Goal: Transaction & Acquisition: Purchase product/service

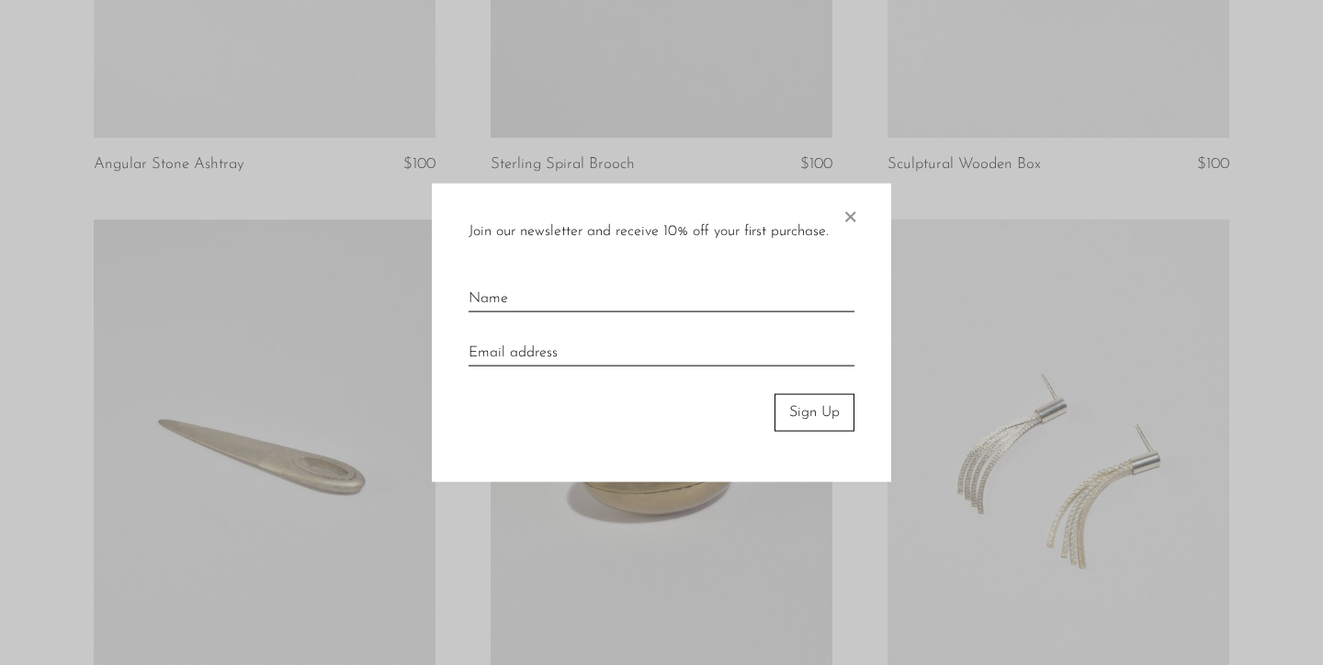
scroll to position [1306, 0]
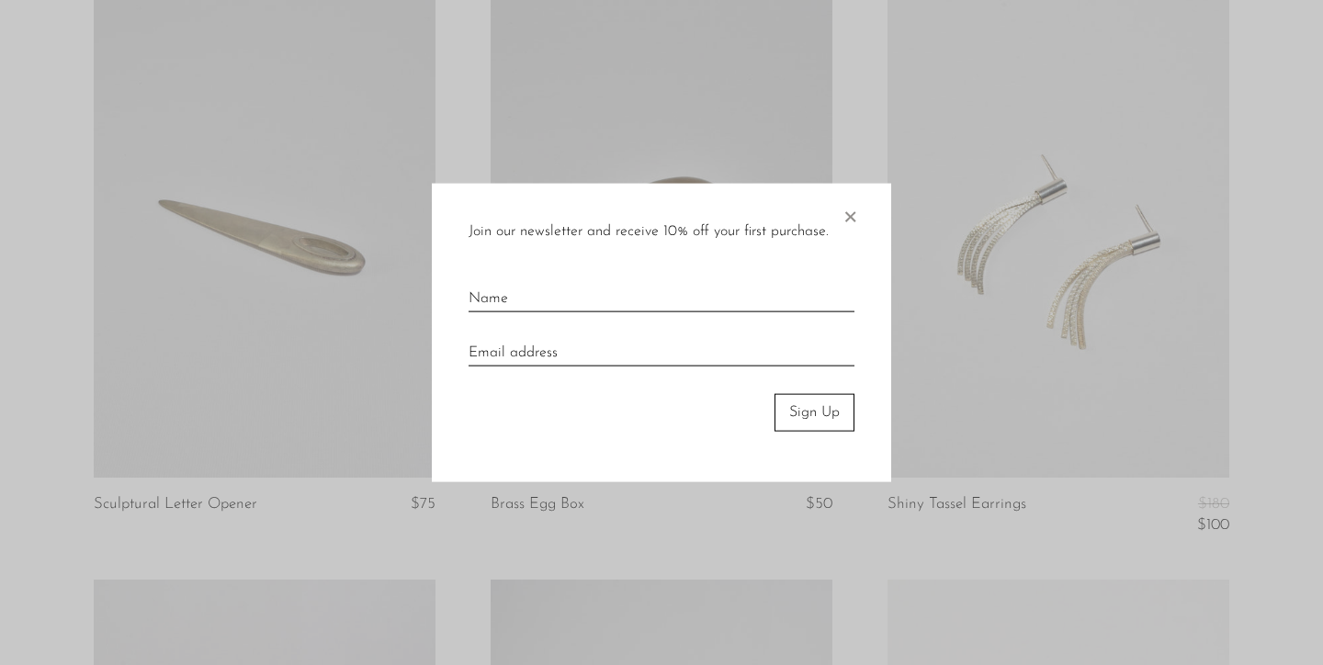
click at [850, 206] on span "×" at bounding box center [850, 213] width 18 height 59
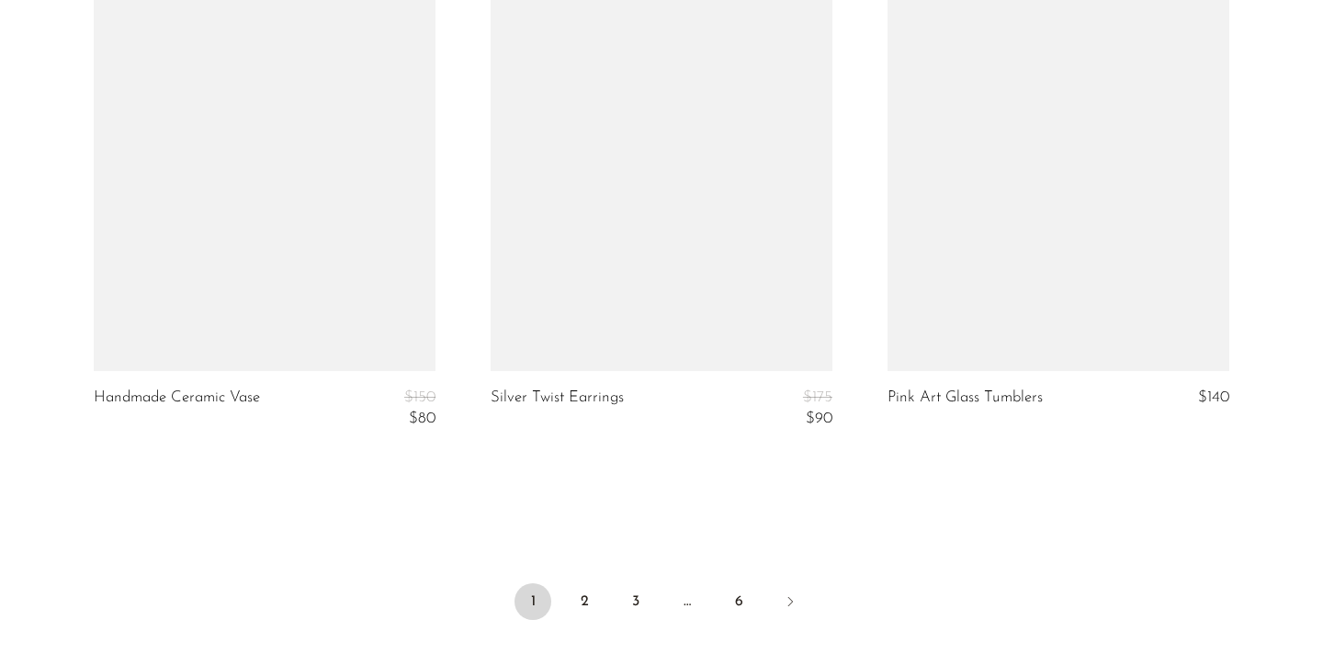
scroll to position [6828, 0]
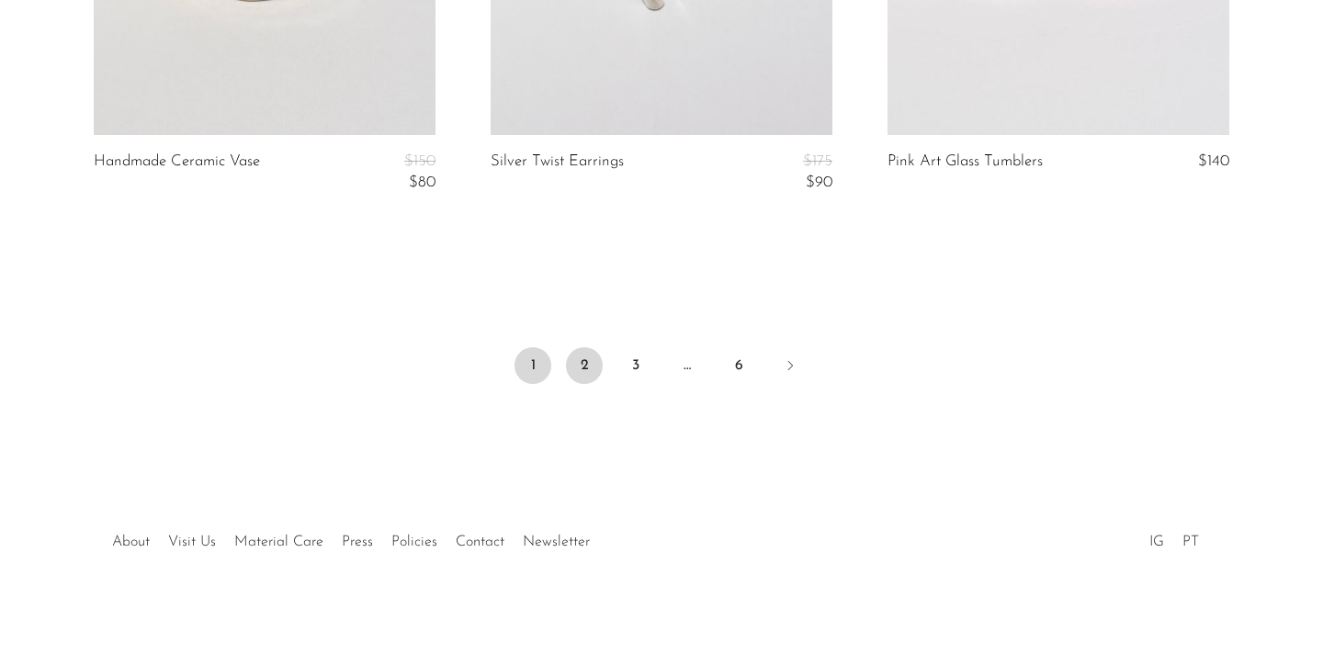
click at [584, 368] on link "2" at bounding box center [584, 365] width 37 height 37
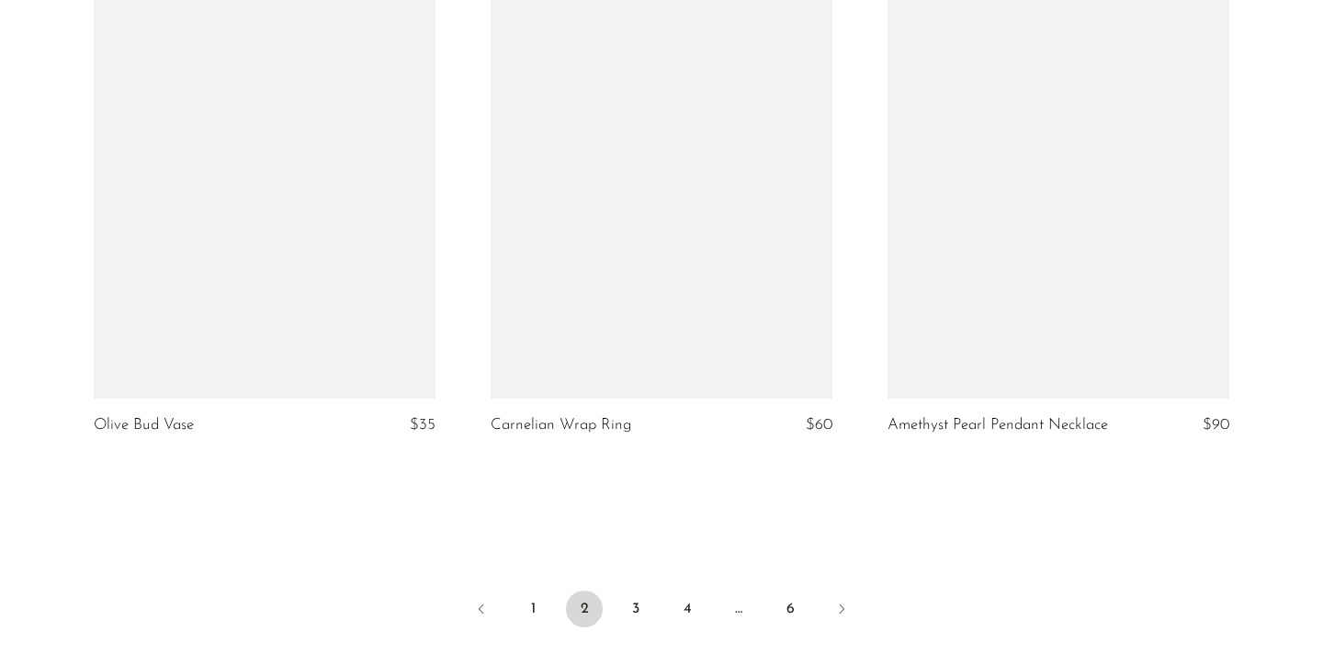
scroll to position [6828, 0]
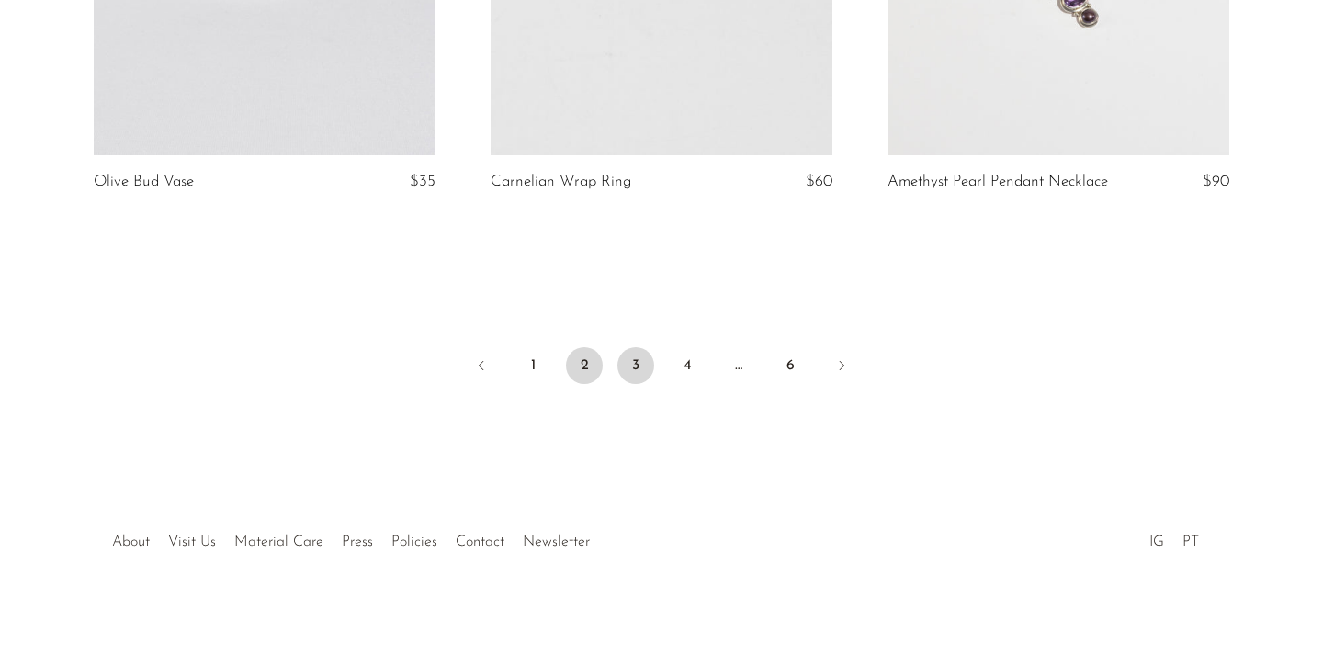
click at [631, 364] on link "3" at bounding box center [636, 365] width 37 height 37
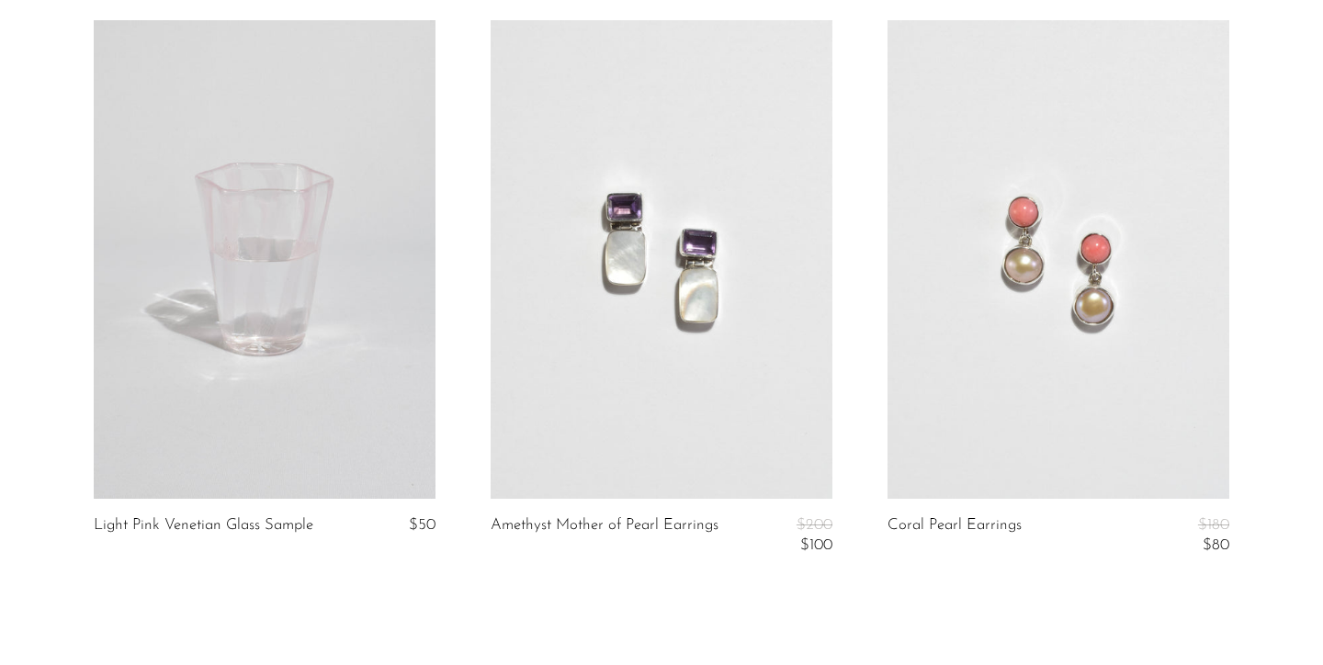
scroll to position [6814, 0]
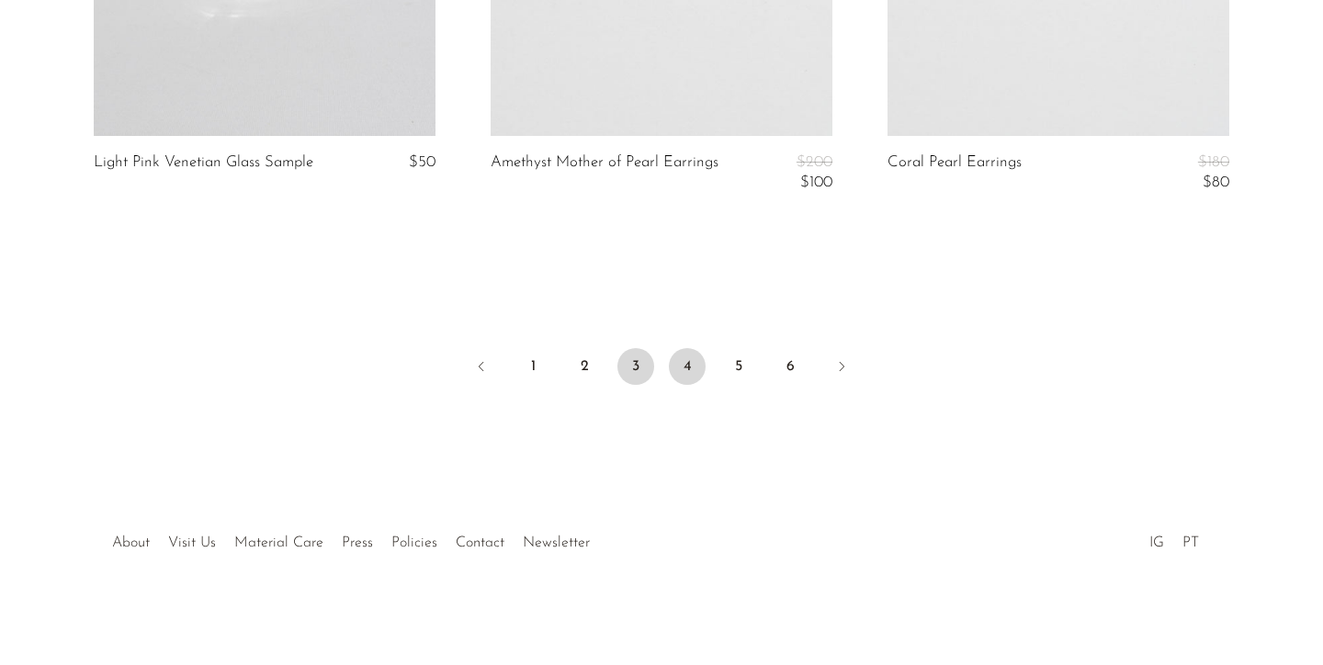
click at [695, 367] on link "4" at bounding box center [687, 366] width 37 height 37
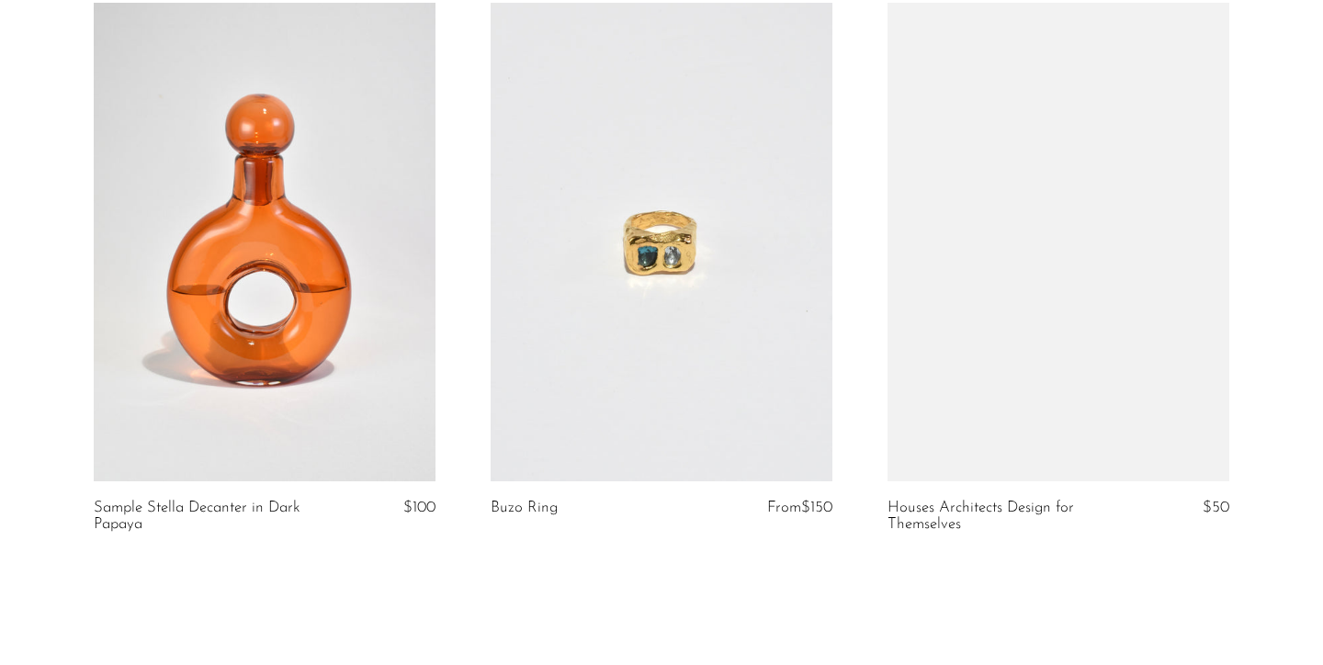
scroll to position [6670, 0]
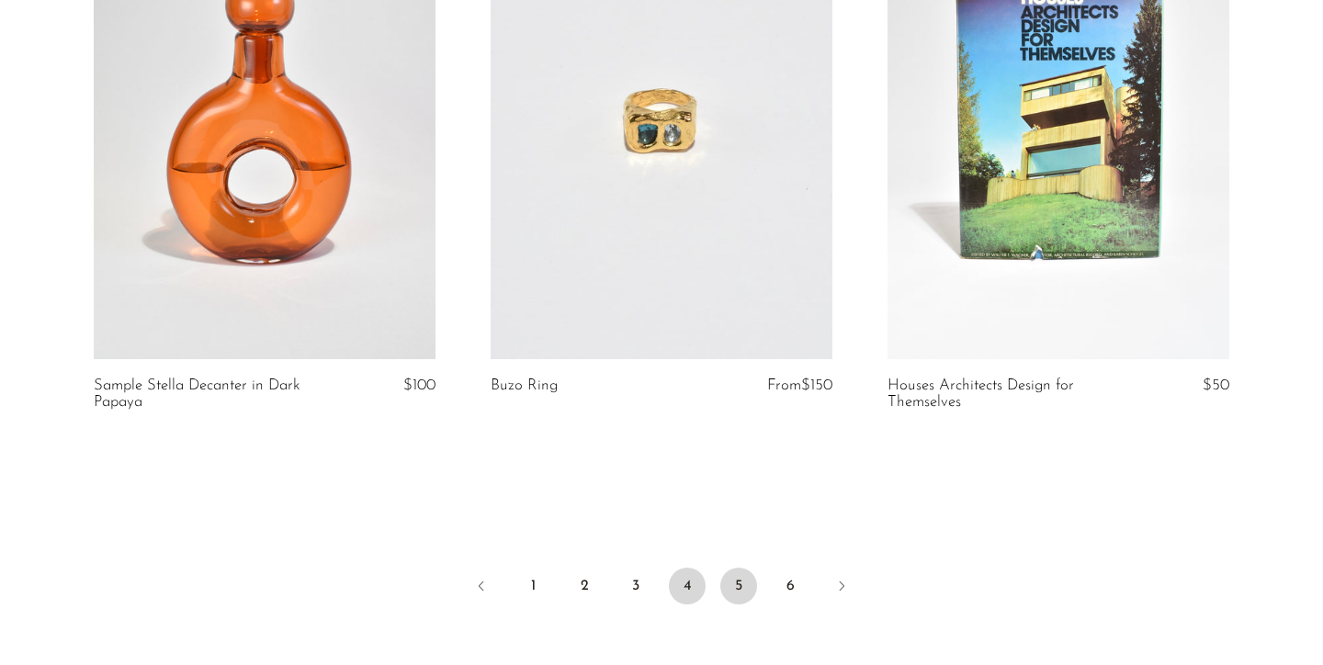
click at [745, 583] on link "5" at bounding box center [739, 586] width 37 height 37
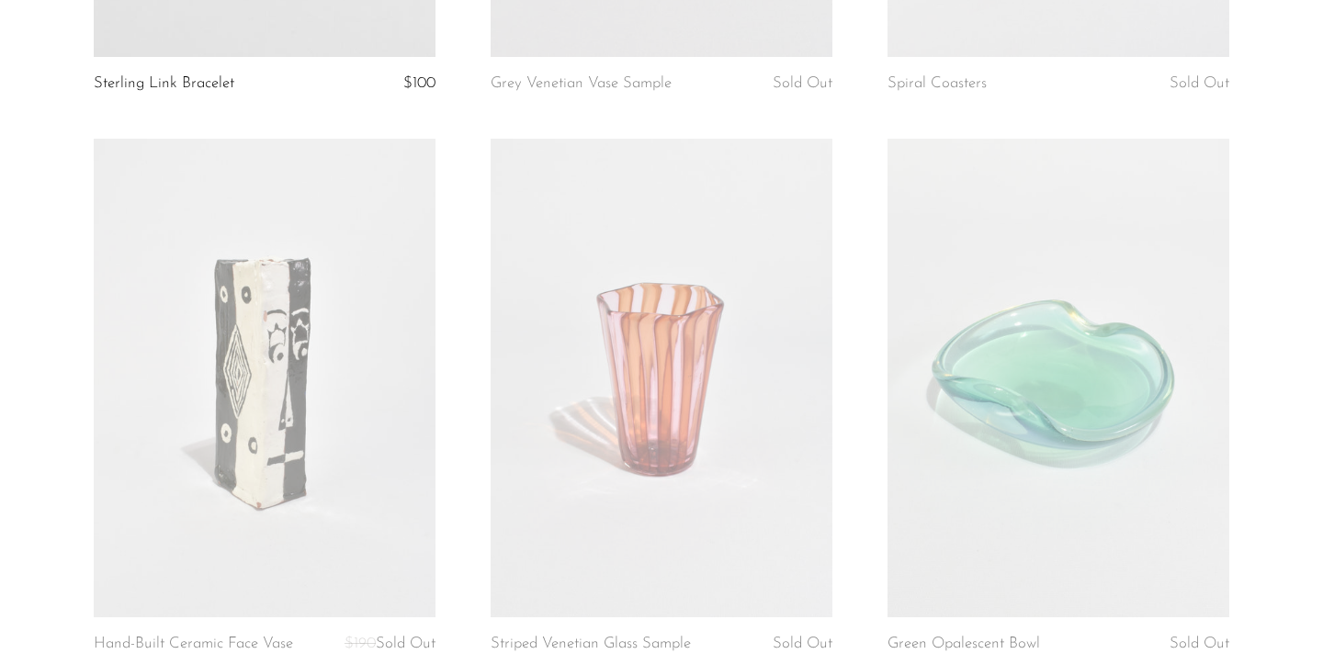
scroll to position [1915, 0]
